Goal: Navigation & Orientation: Find specific page/section

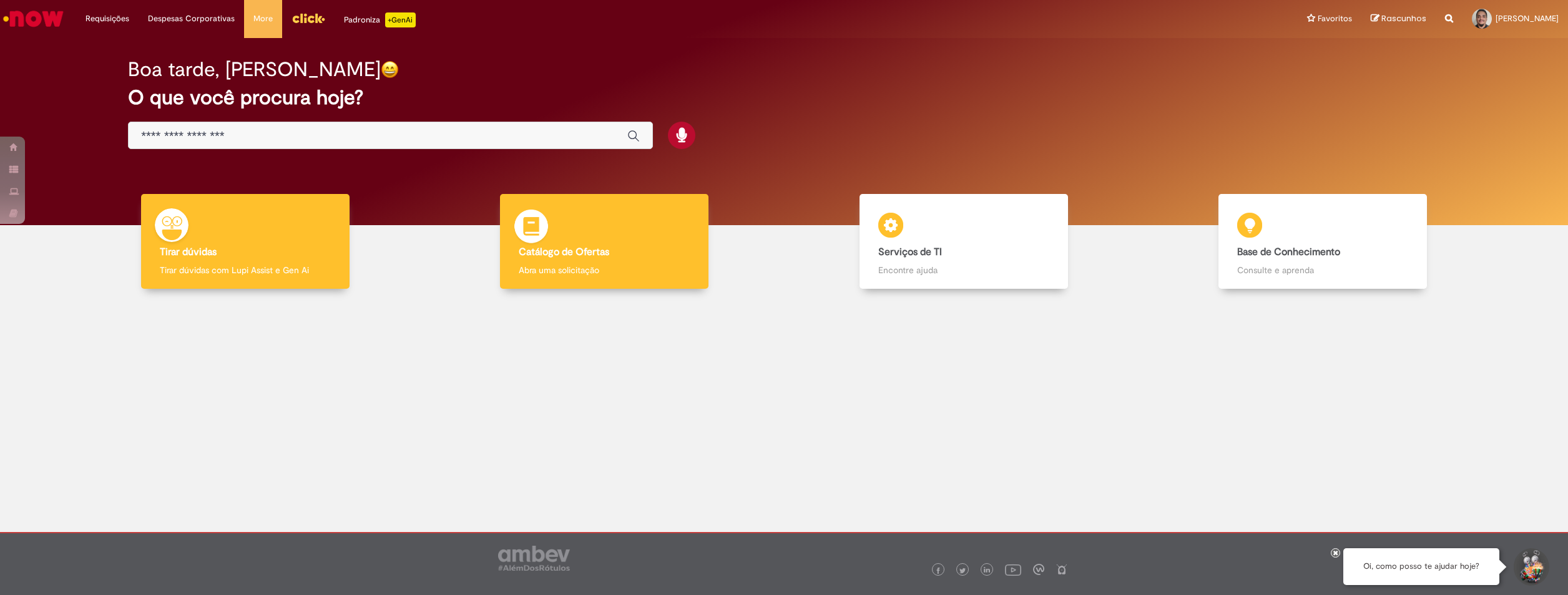
click at [589, 229] on div "Catálogo de Ofertas Catálogo de Ofertas Abra uma solicitação" at bounding box center [604, 242] width 208 height 96
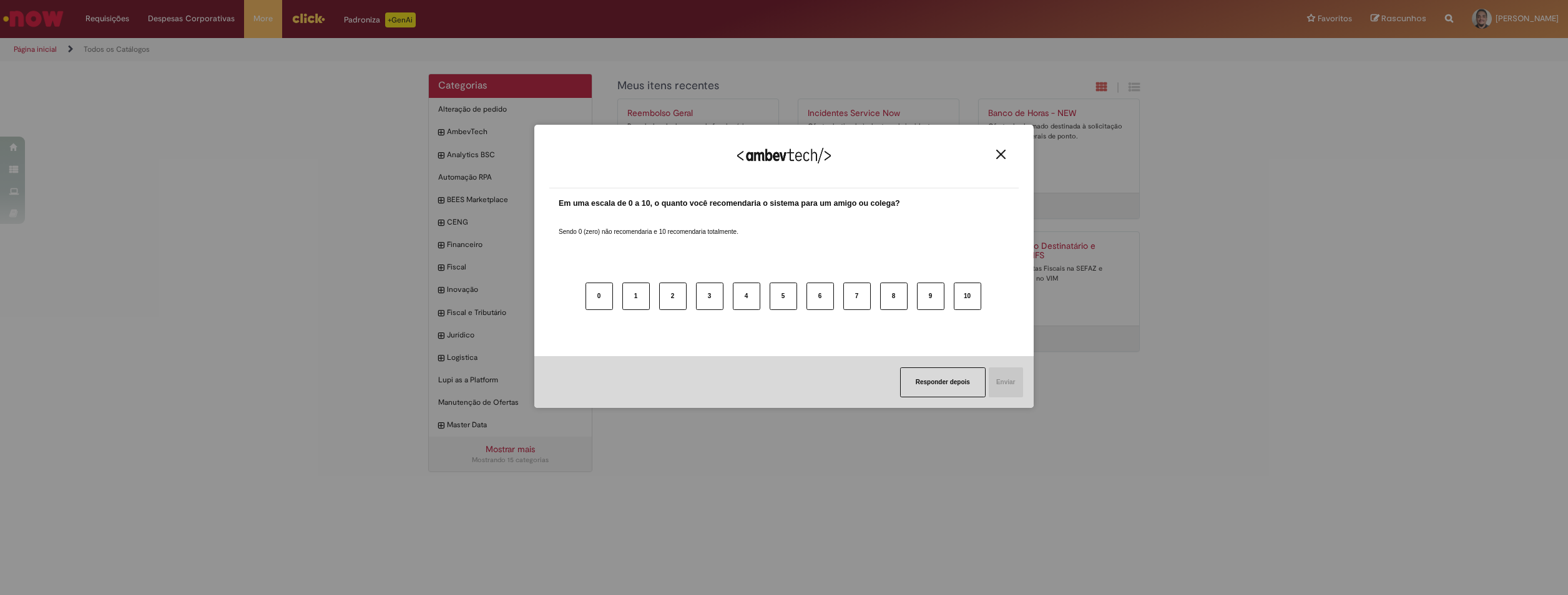
click at [1009, 148] on div "Agradecemos seu feedback!" at bounding box center [784, 164] width 469 height 48
click at [1005, 152] on img "Close" at bounding box center [1000, 154] width 9 height 9
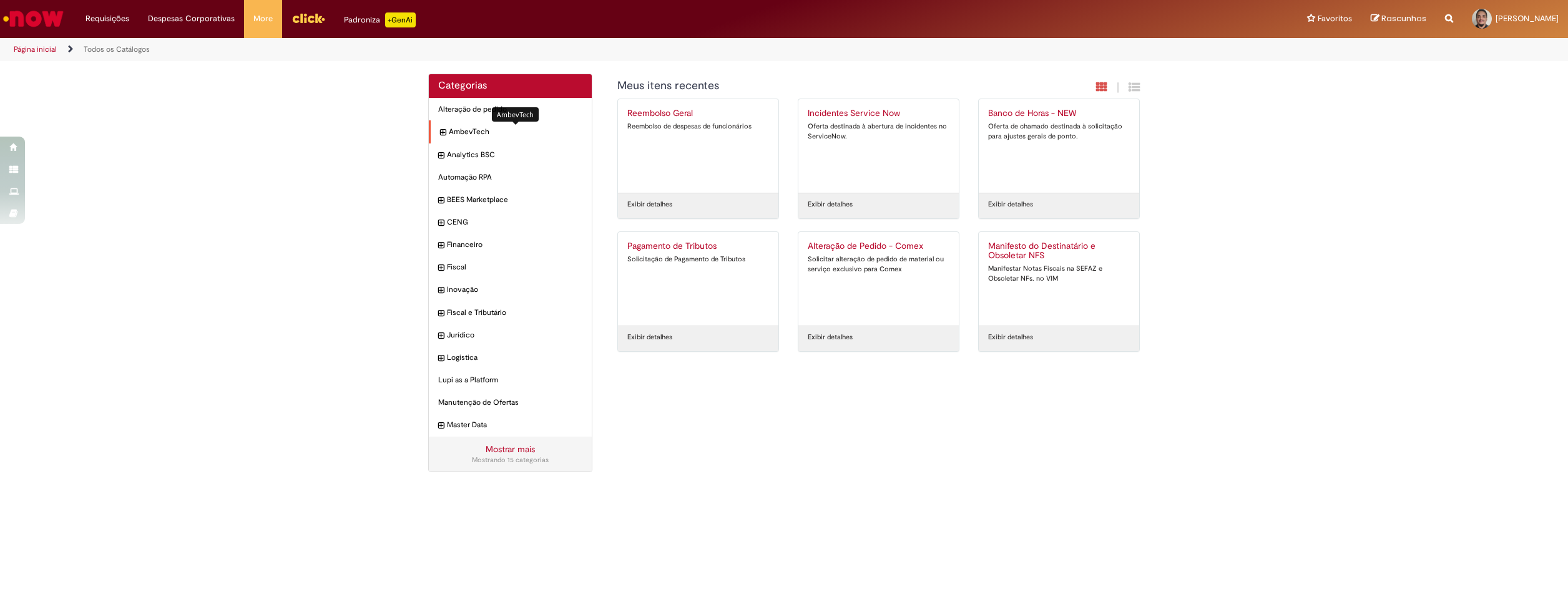
click at [478, 128] on span "AmbevTech Itens" at bounding box center [515, 132] width 133 height 11
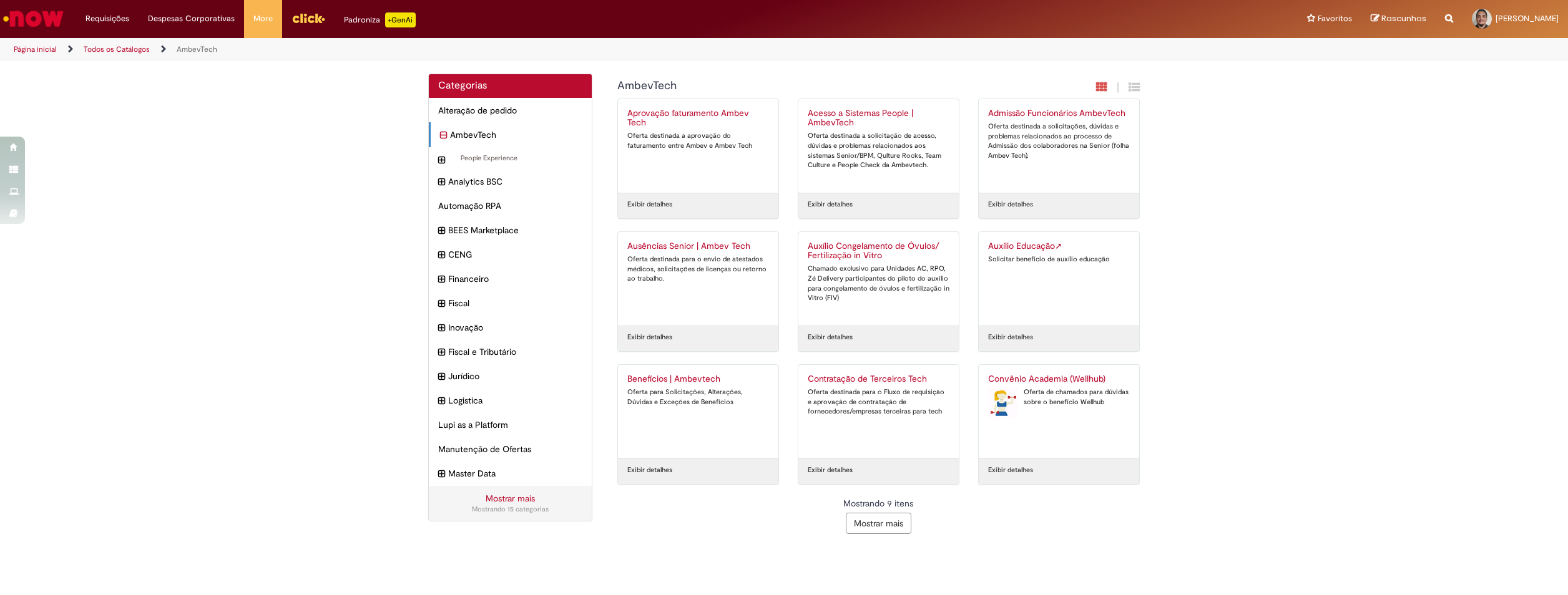
click at [53, 48] on link "Página inicial" at bounding box center [35, 49] width 43 height 10
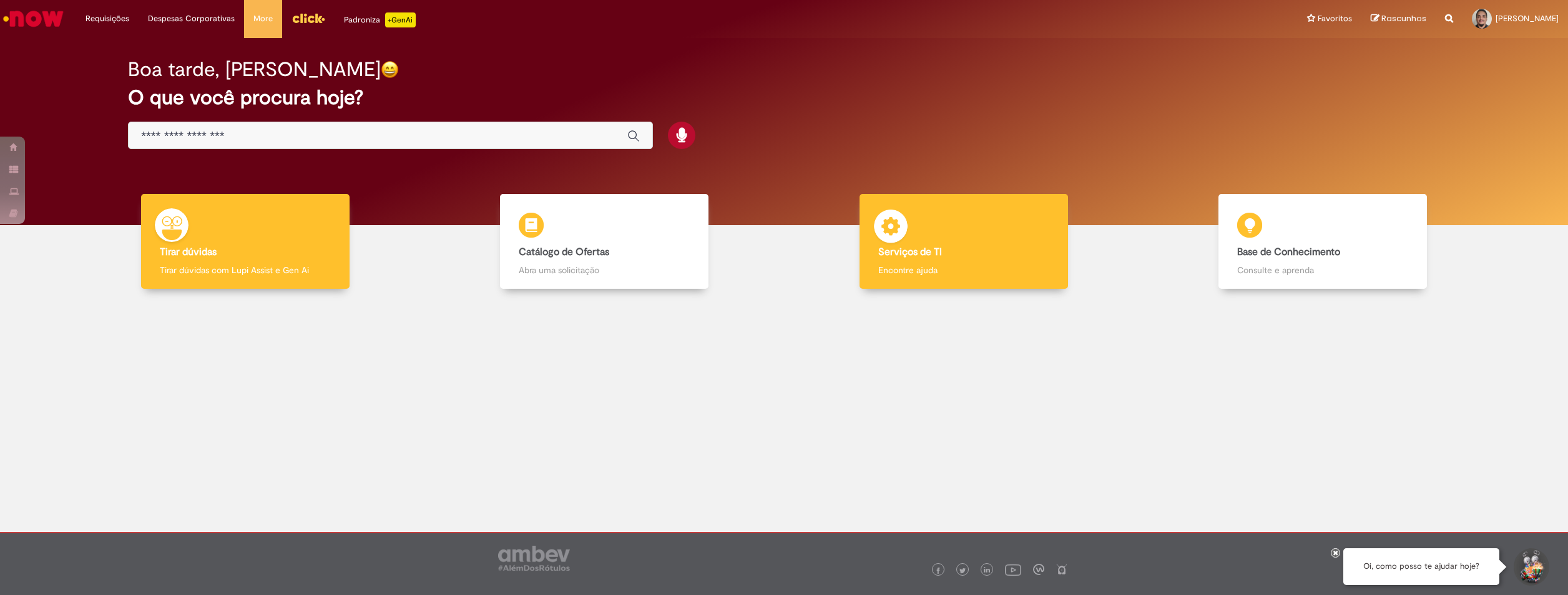
click at [934, 246] on b "Serviços de TI" at bounding box center [910, 252] width 63 height 12
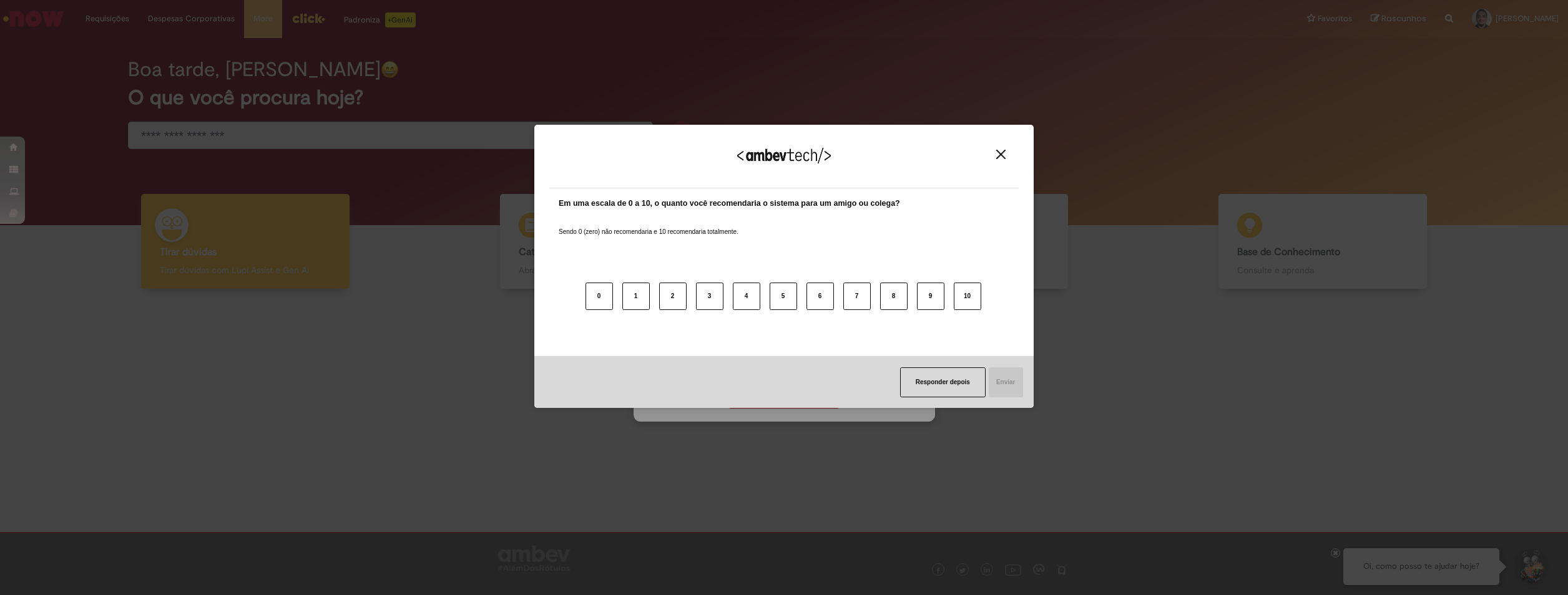
click at [999, 153] on img "Close" at bounding box center [1000, 154] width 9 height 9
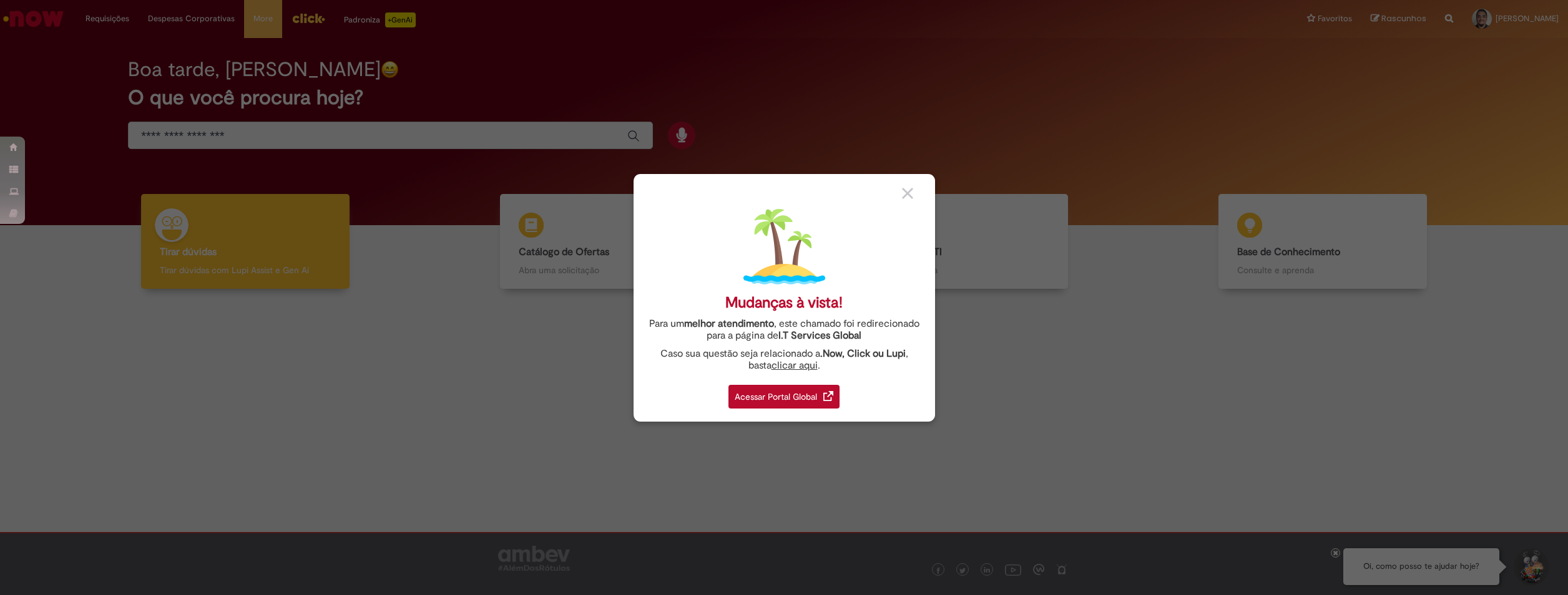
click at [906, 192] on img at bounding box center [907, 192] width 11 height 11
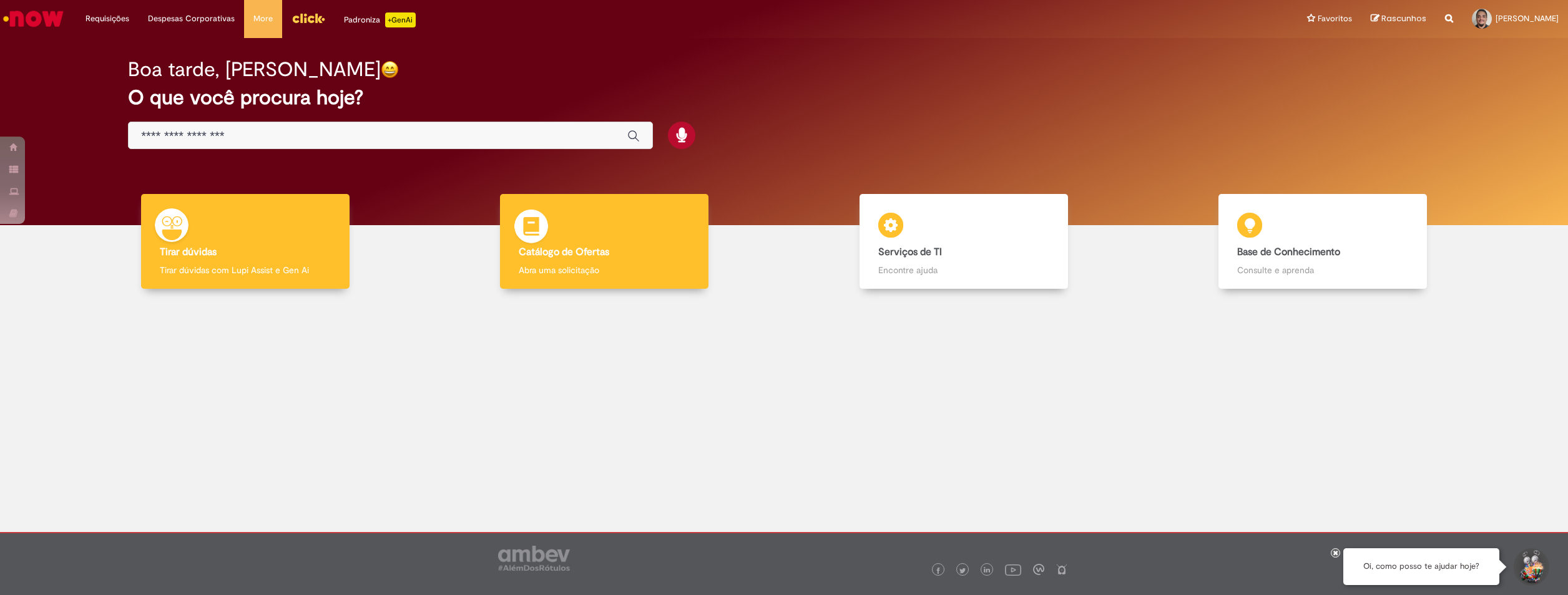
click at [624, 227] on div "Catálogo de Ofertas Catálogo de Ofertas Abra uma solicitação" at bounding box center [604, 242] width 208 height 96
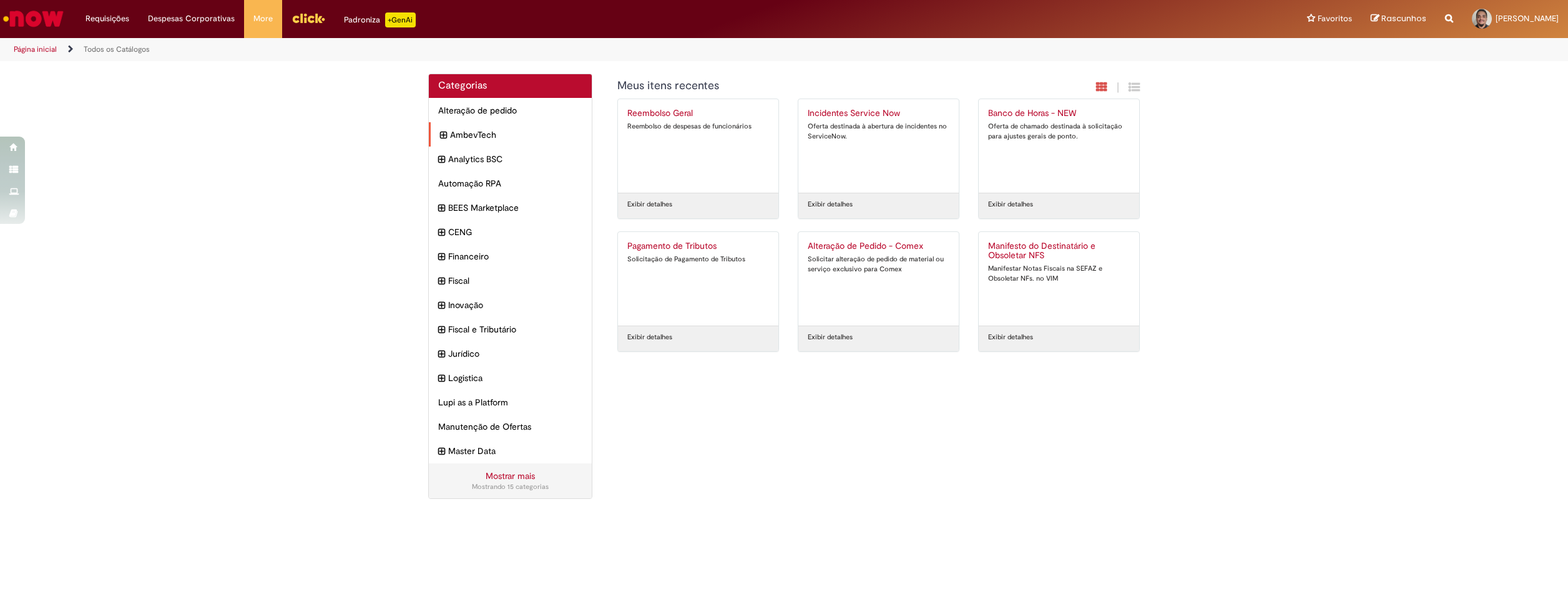
click at [481, 127] on div "AmbevTech Itens" at bounding box center [510, 135] width 163 height 25
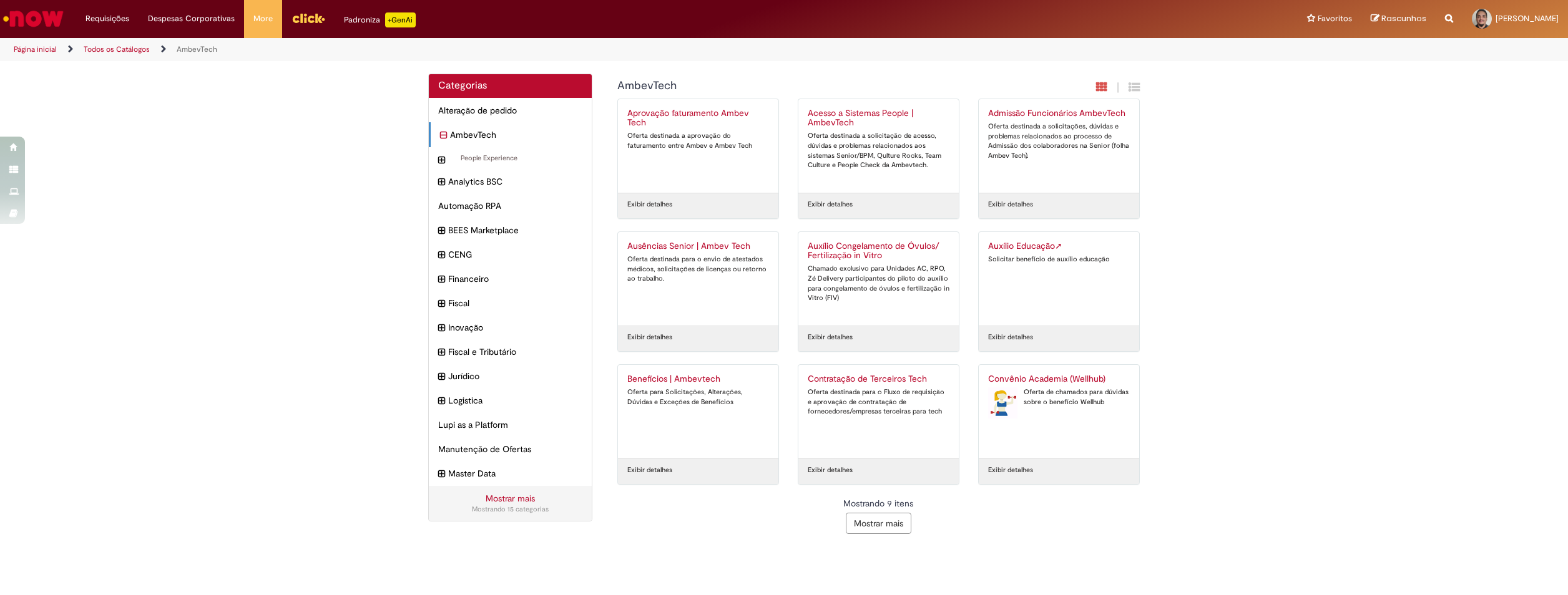
click at [908, 519] on button "Mostrar mais" at bounding box center [879, 523] width 66 height 21
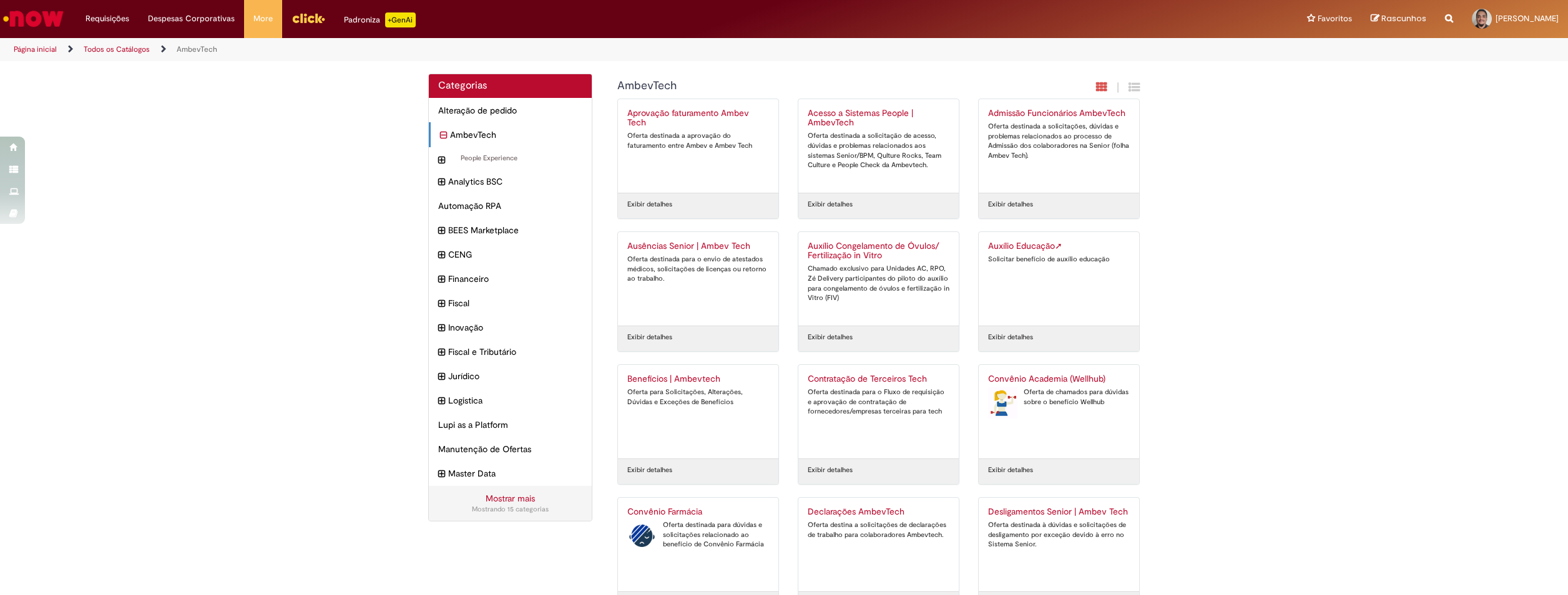
click at [512, 93] on div "Categorias" at bounding box center [510, 86] width 163 height 24
click at [446, 81] on h2 "Categorias" at bounding box center [510, 86] width 144 height 11
click at [135, 51] on link "Todos os Catálogos" at bounding box center [116, 49] width 66 height 10
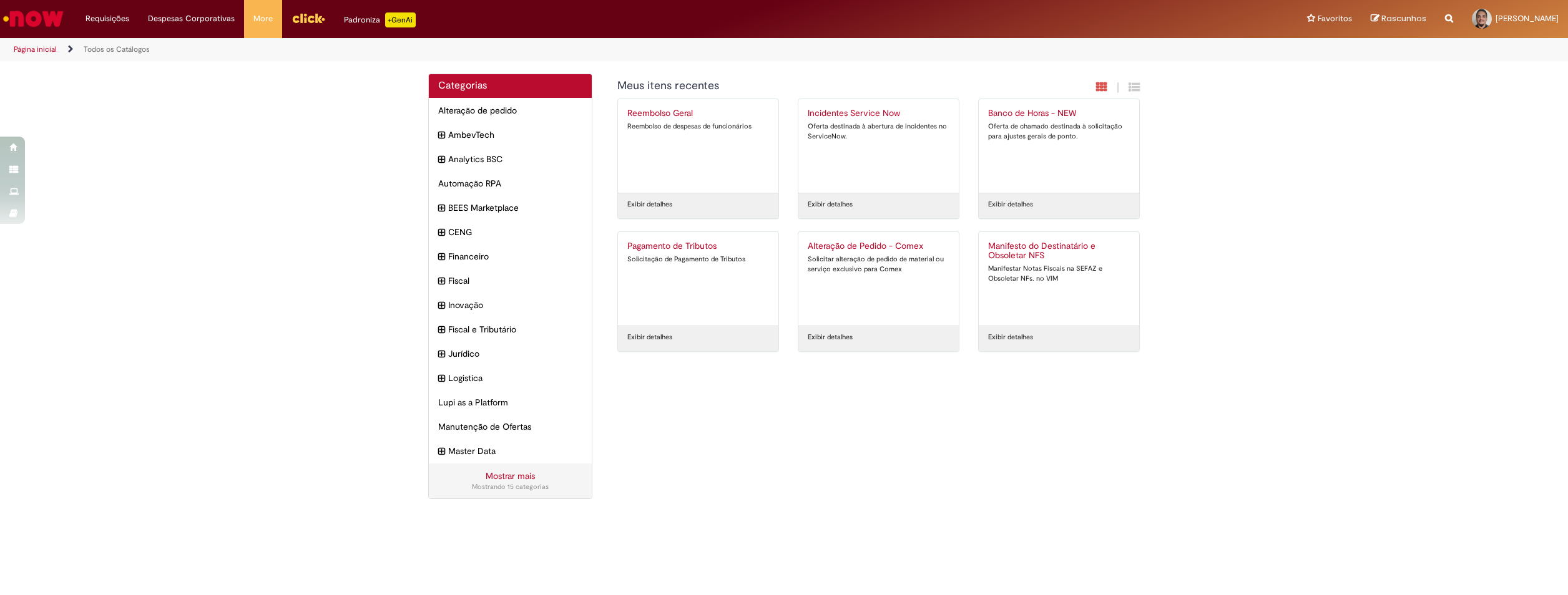
click at [39, 15] on img "Ir para a Homepage" at bounding box center [33, 18] width 64 height 25
